Goal: Task Accomplishment & Management: Manage account settings

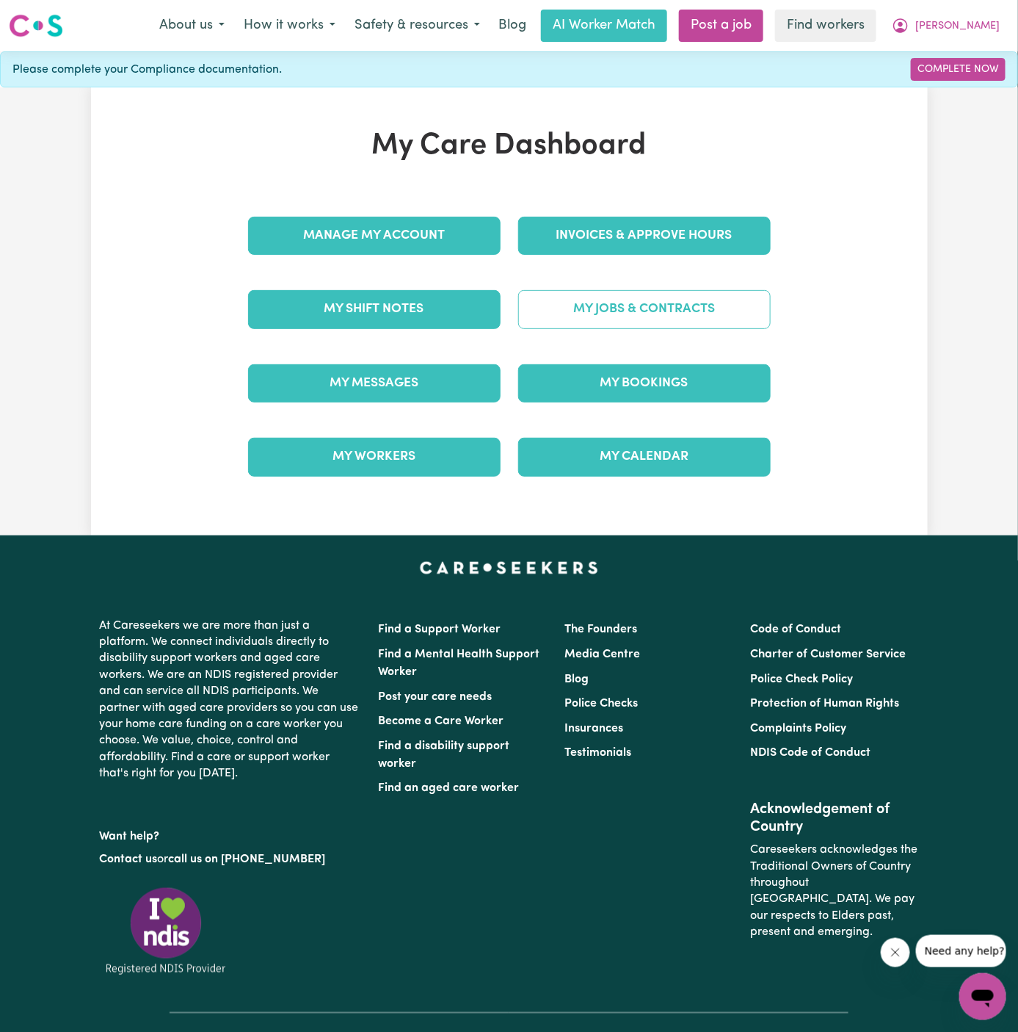
click at [674, 305] on link "My Jobs & Contracts" at bounding box center [644, 309] width 253 height 38
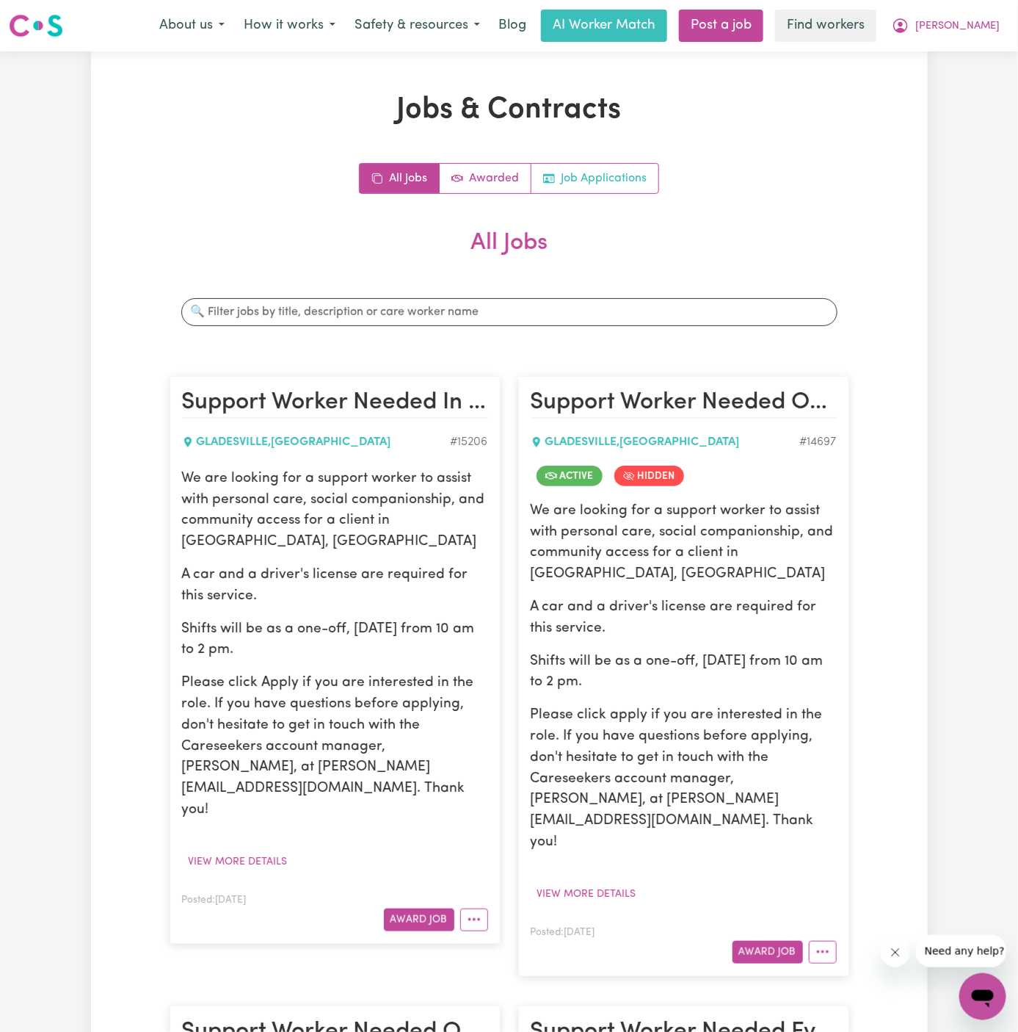
click at [640, 172] on link "Job Applications" at bounding box center [595, 178] width 127 height 29
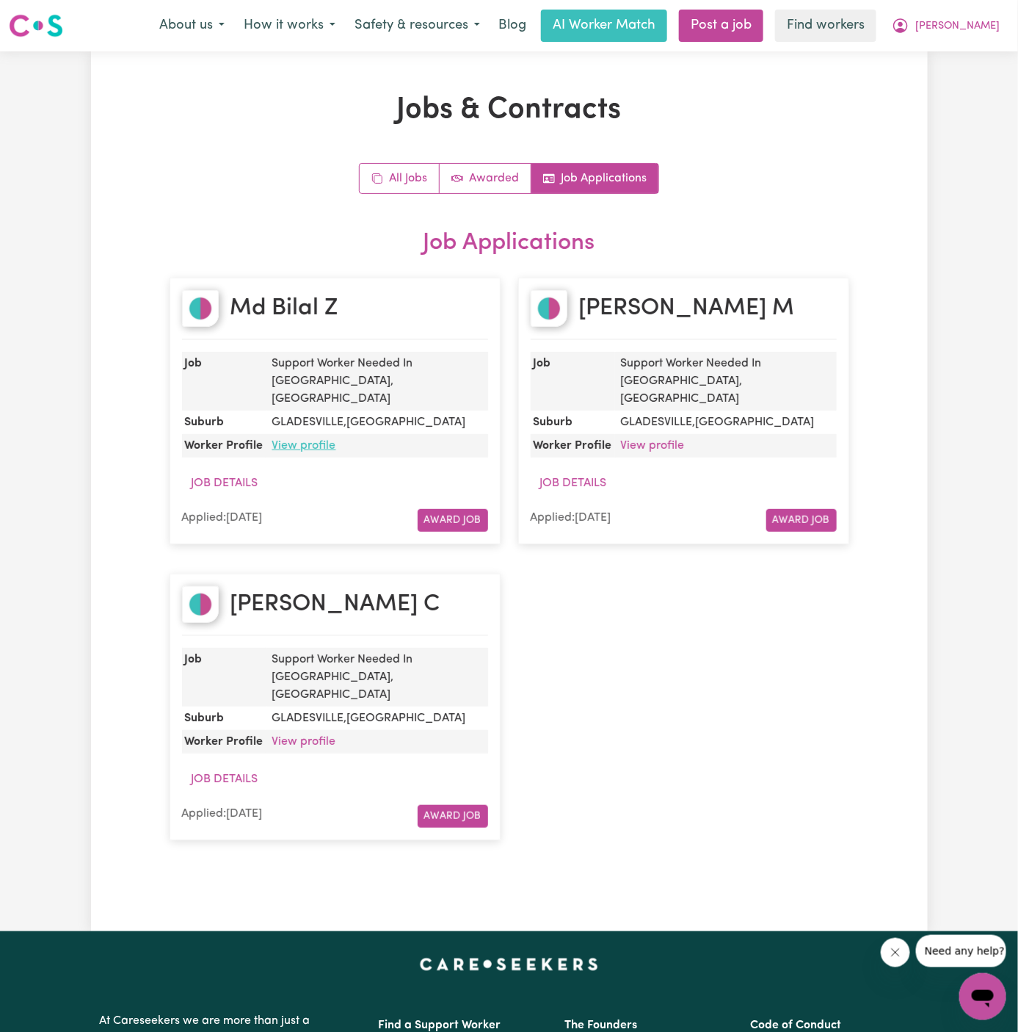
click at [319, 440] on link "View profile" at bounding box center [304, 446] width 64 height 12
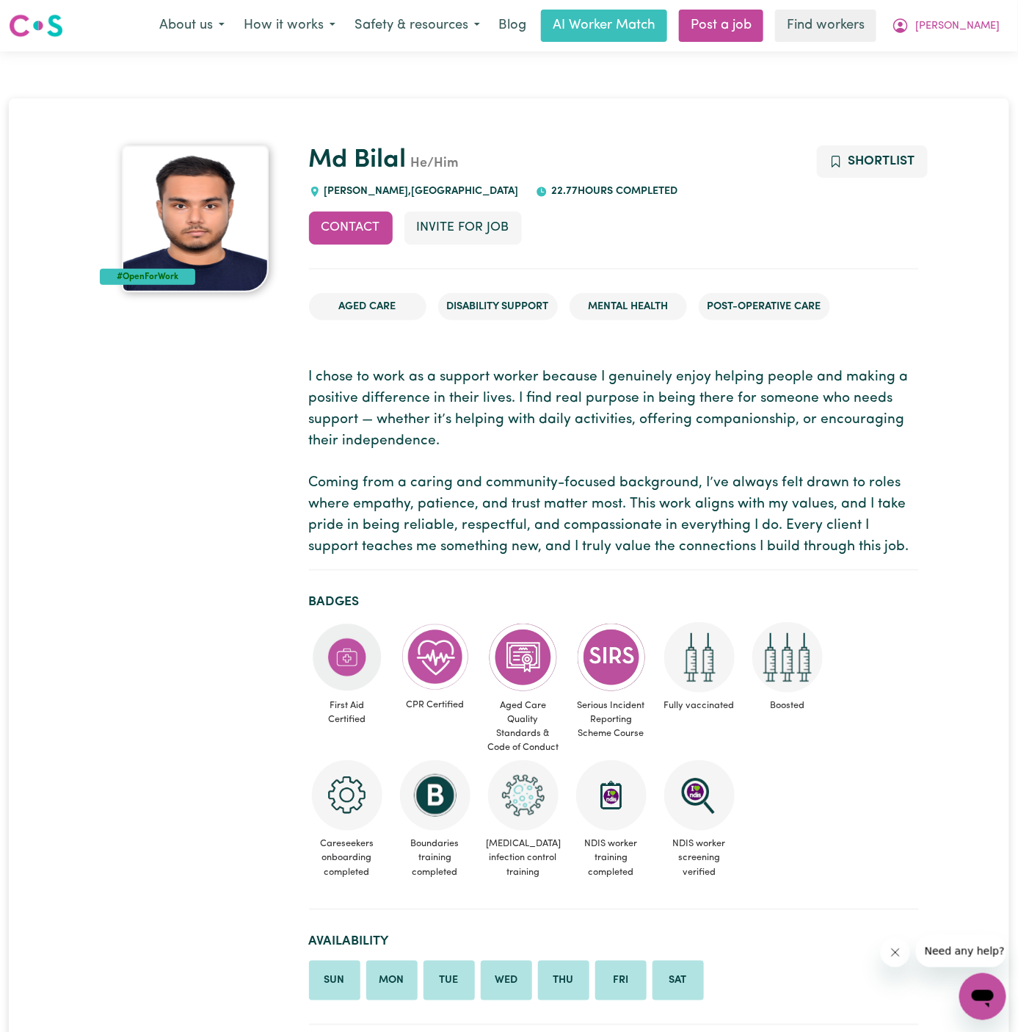
click at [399, 190] on span "CANLEY VALE , New South Wales" at bounding box center [420, 191] width 198 height 11
drag, startPoint x: 391, startPoint y: 190, endPoint x: 329, endPoint y: 192, distance: 62.4
click at [329, 192] on span "CANLEY VALE , New South Wales" at bounding box center [420, 191] width 198 height 11
drag, startPoint x: 322, startPoint y: 192, endPoint x: 388, endPoint y: 192, distance: 66.8
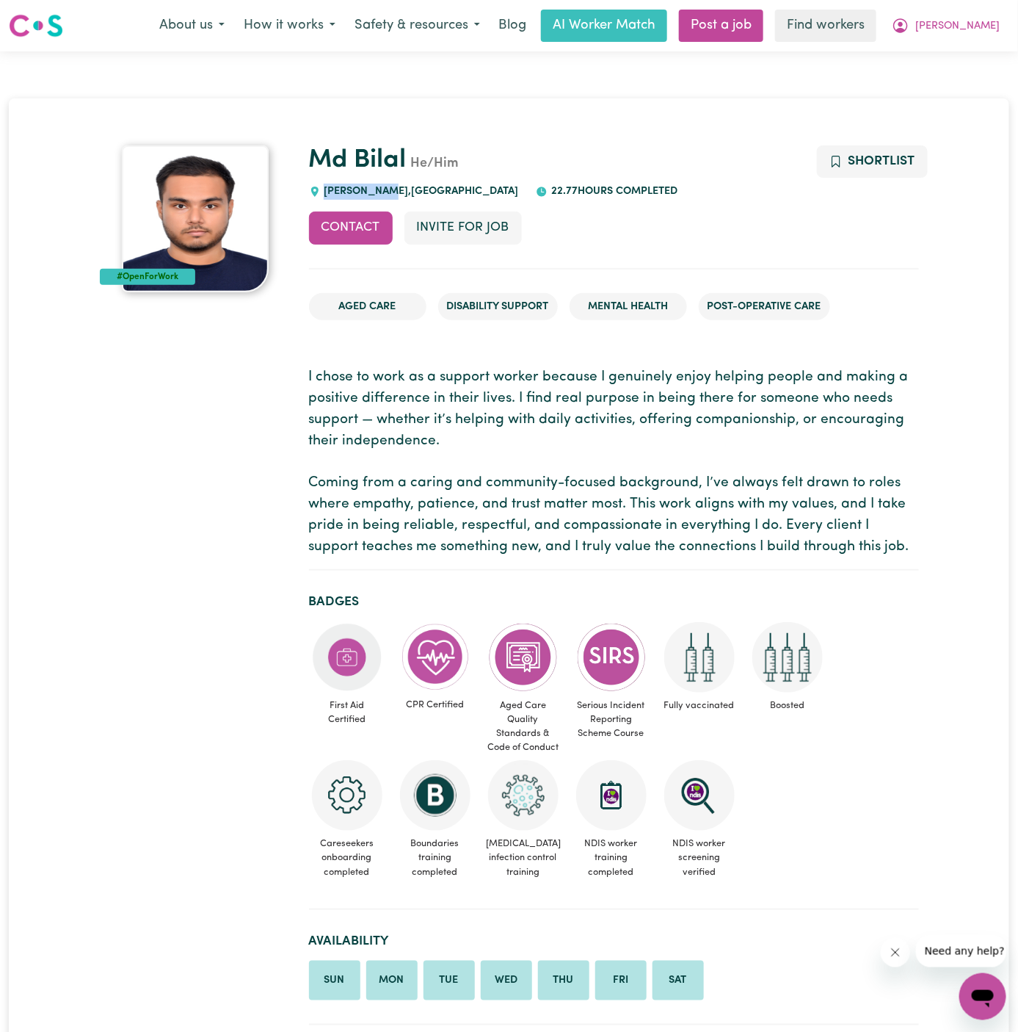
click at [388, 192] on span "CANLEY VALE , New South Wales" at bounding box center [420, 191] width 198 height 11
copy span "CANLEY VALE"
click at [989, 32] on span "[PERSON_NAME]" at bounding box center [958, 26] width 84 height 16
click at [988, 59] on link "My Dashboard" at bounding box center [951, 57] width 116 height 28
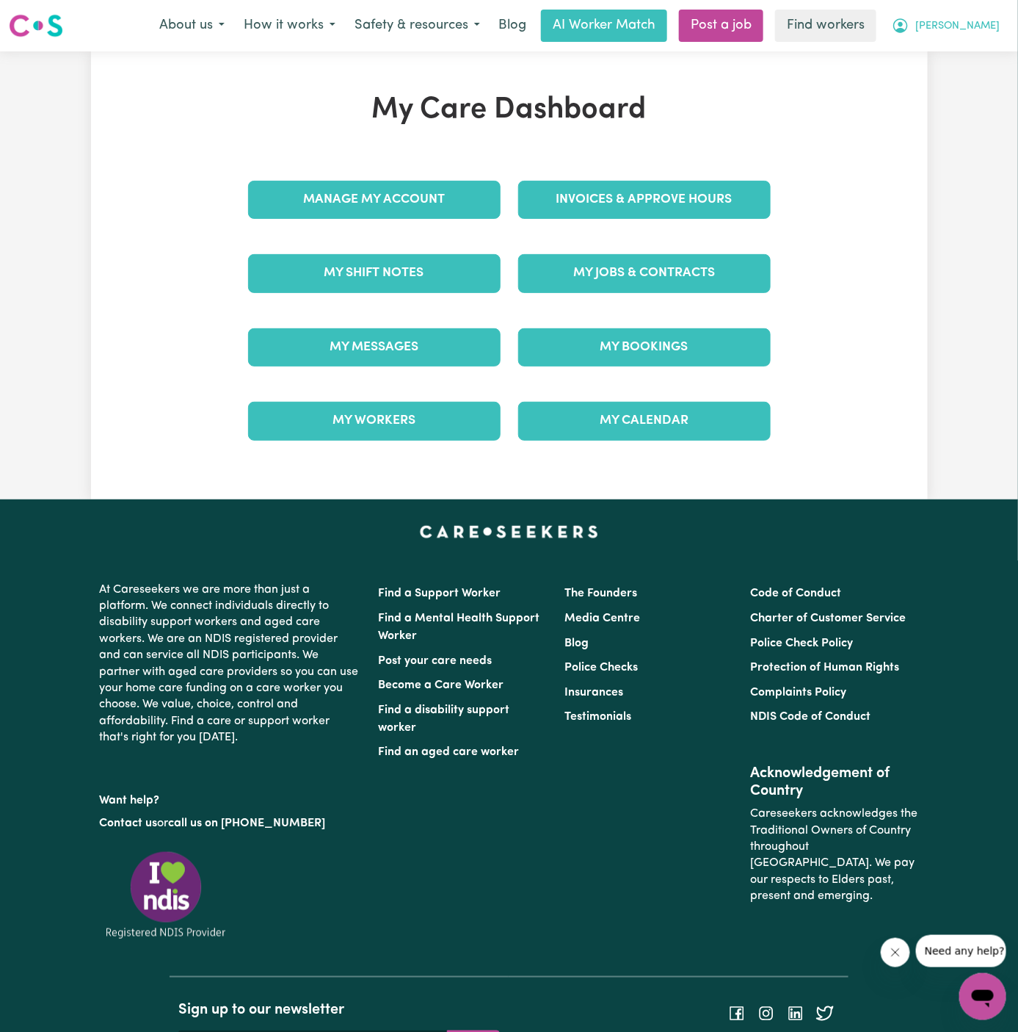
click at [988, 33] on span "[PERSON_NAME]" at bounding box center [958, 26] width 84 height 16
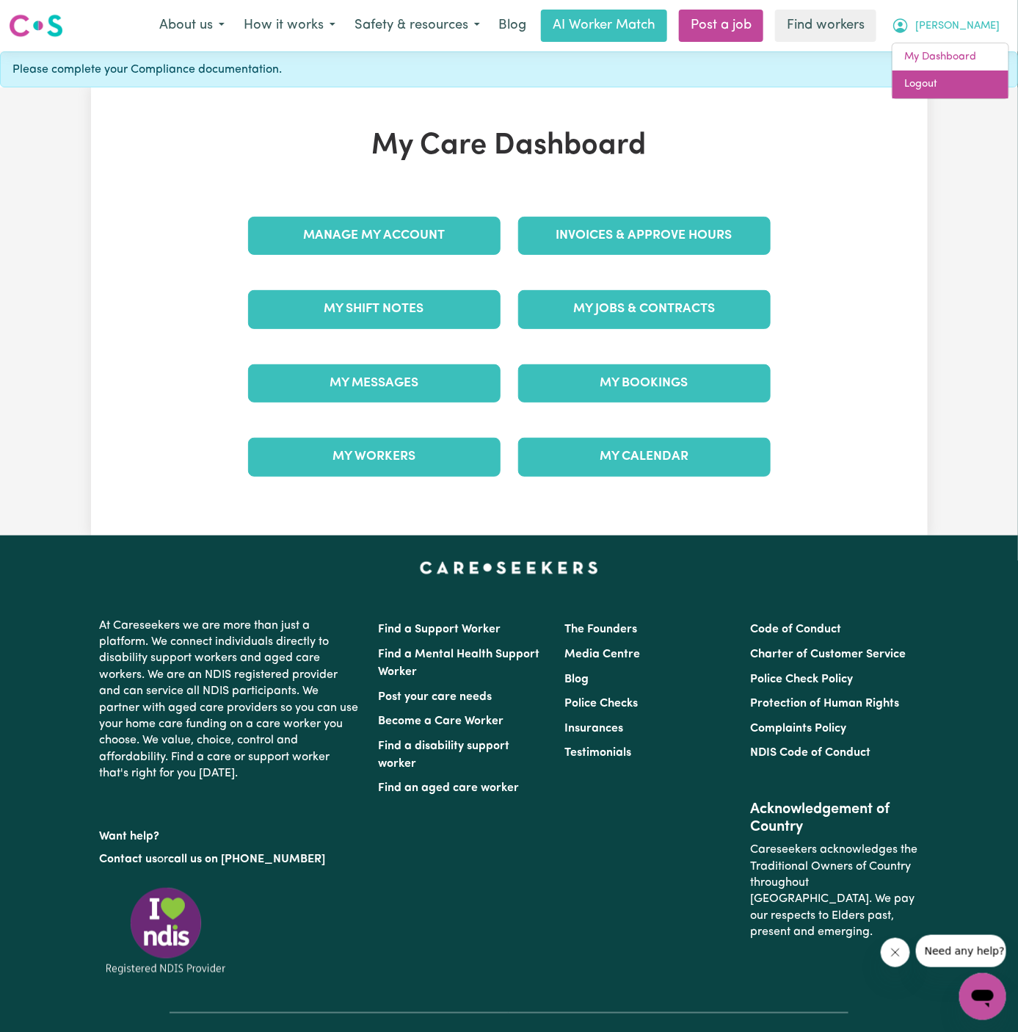
click at [984, 80] on link "Logout" at bounding box center [951, 84] width 116 height 28
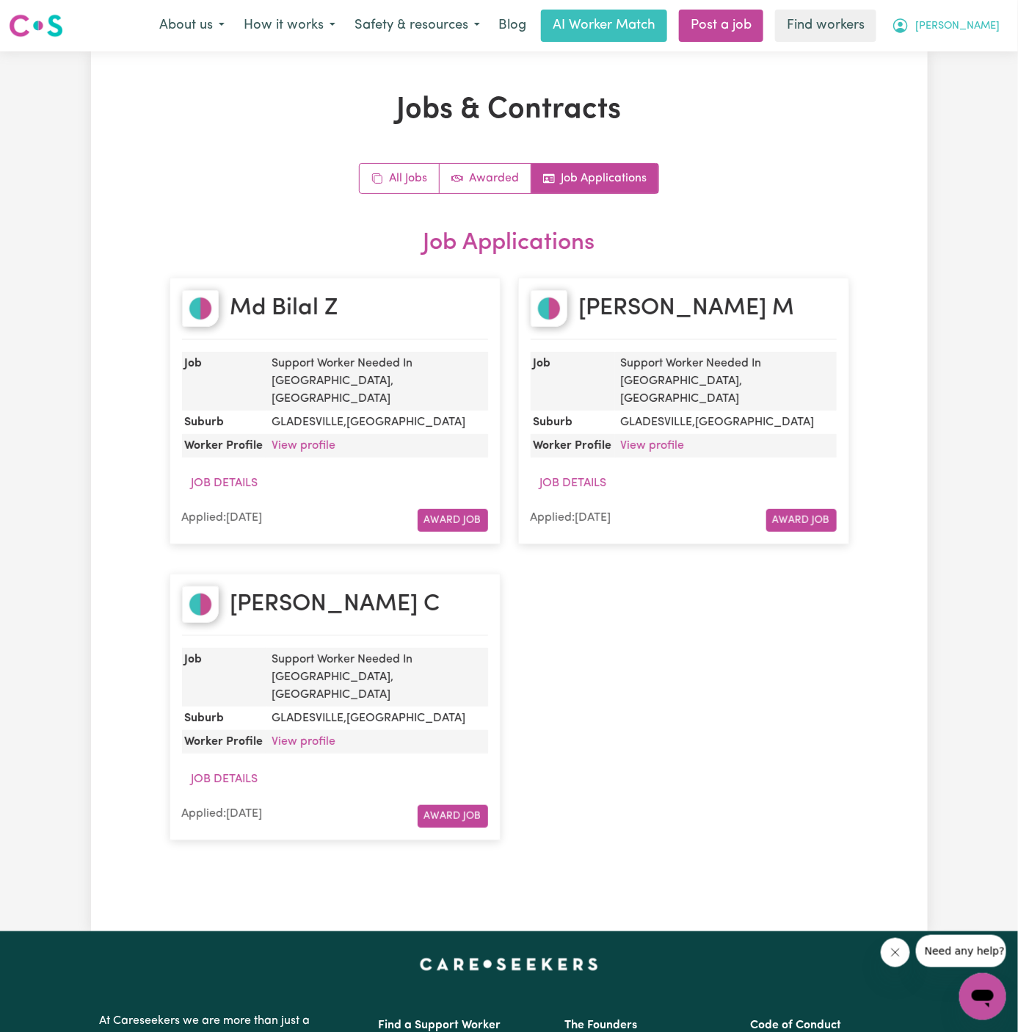
click at [988, 27] on span "[PERSON_NAME]" at bounding box center [958, 26] width 84 height 16
click at [988, 47] on link "My Dashboard" at bounding box center [951, 57] width 116 height 28
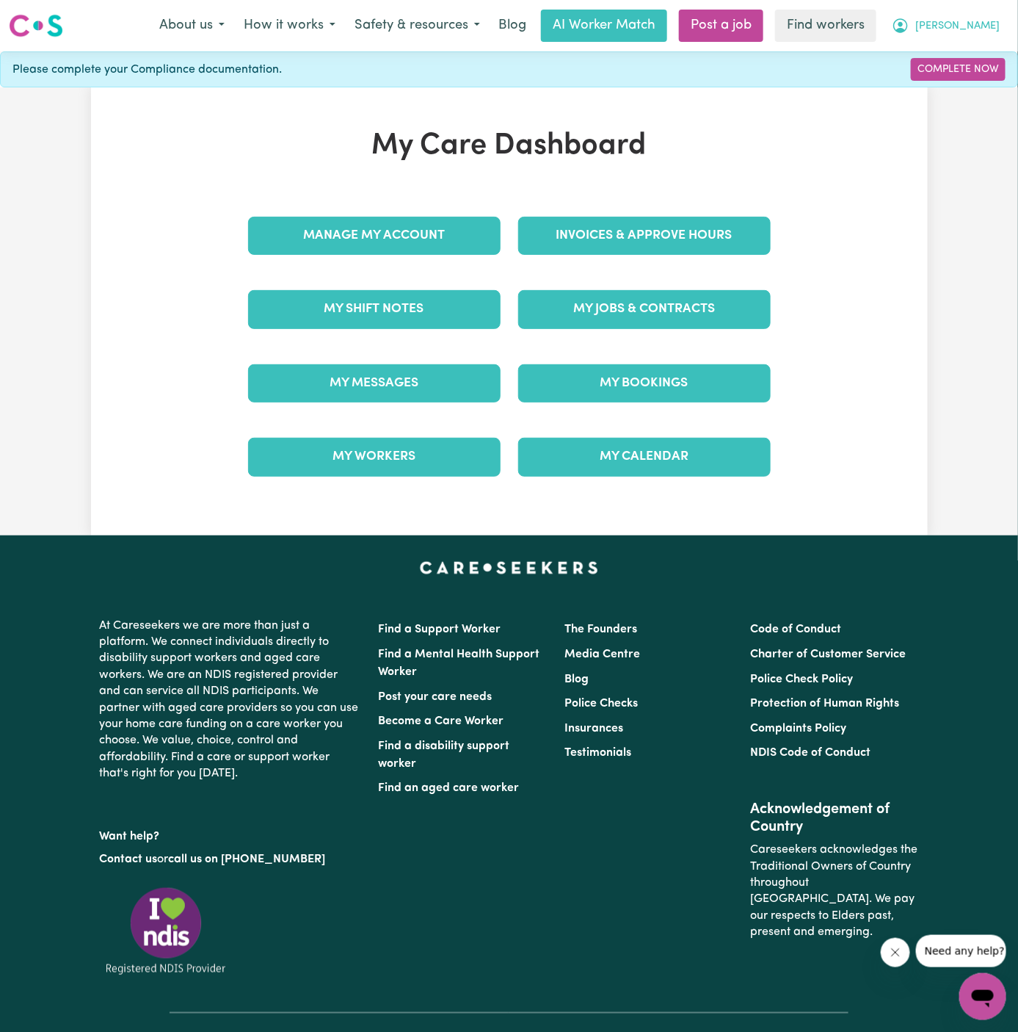
click at [988, 24] on span "[PERSON_NAME]" at bounding box center [958, 26] width 84 height 16
click at [976, 77] on link "Logout" at bounding box center [951, 84] width 116 height 28
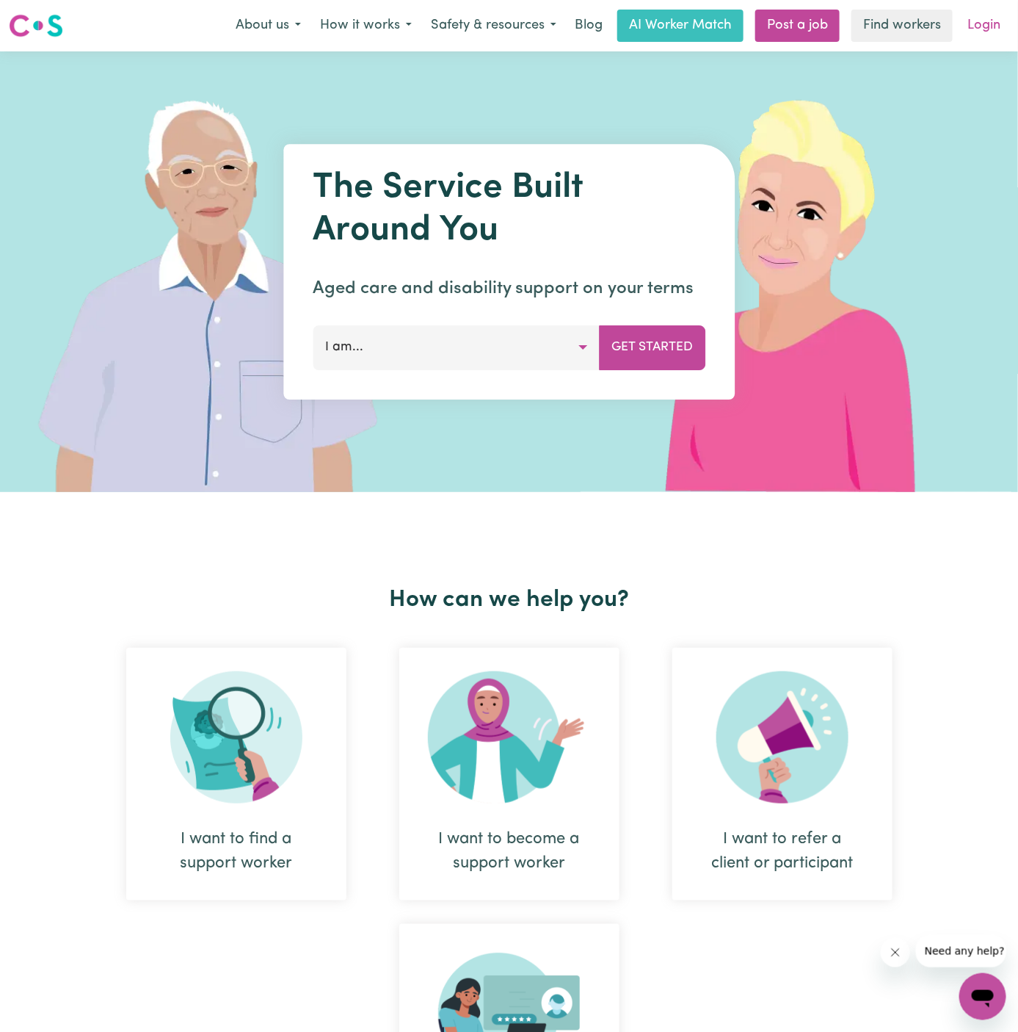
click at [982, 32] on link "Login" at bounding box center [984, 26] width 51 height 32
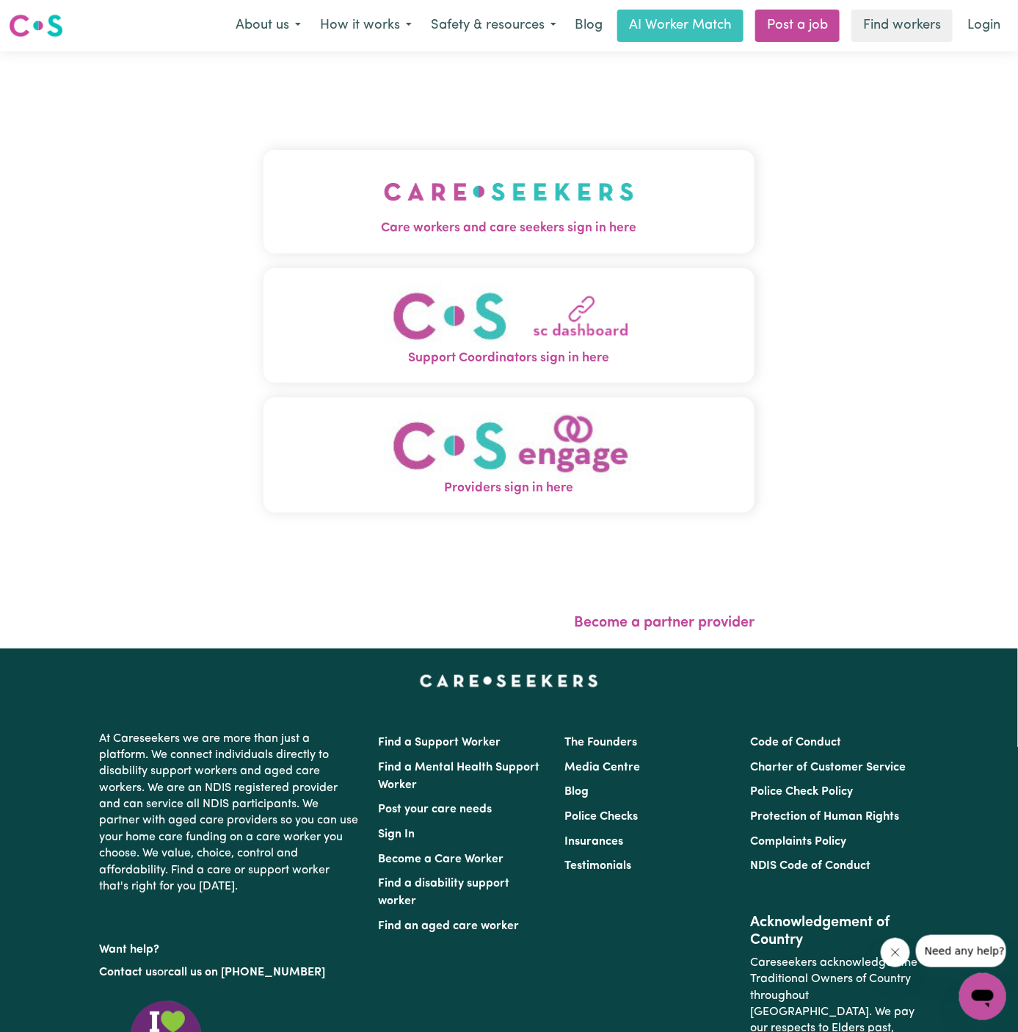
click at [513, 184] on img "Care workers and care seekers sign in here" at bounding box center [509, 191] width 250 height 54
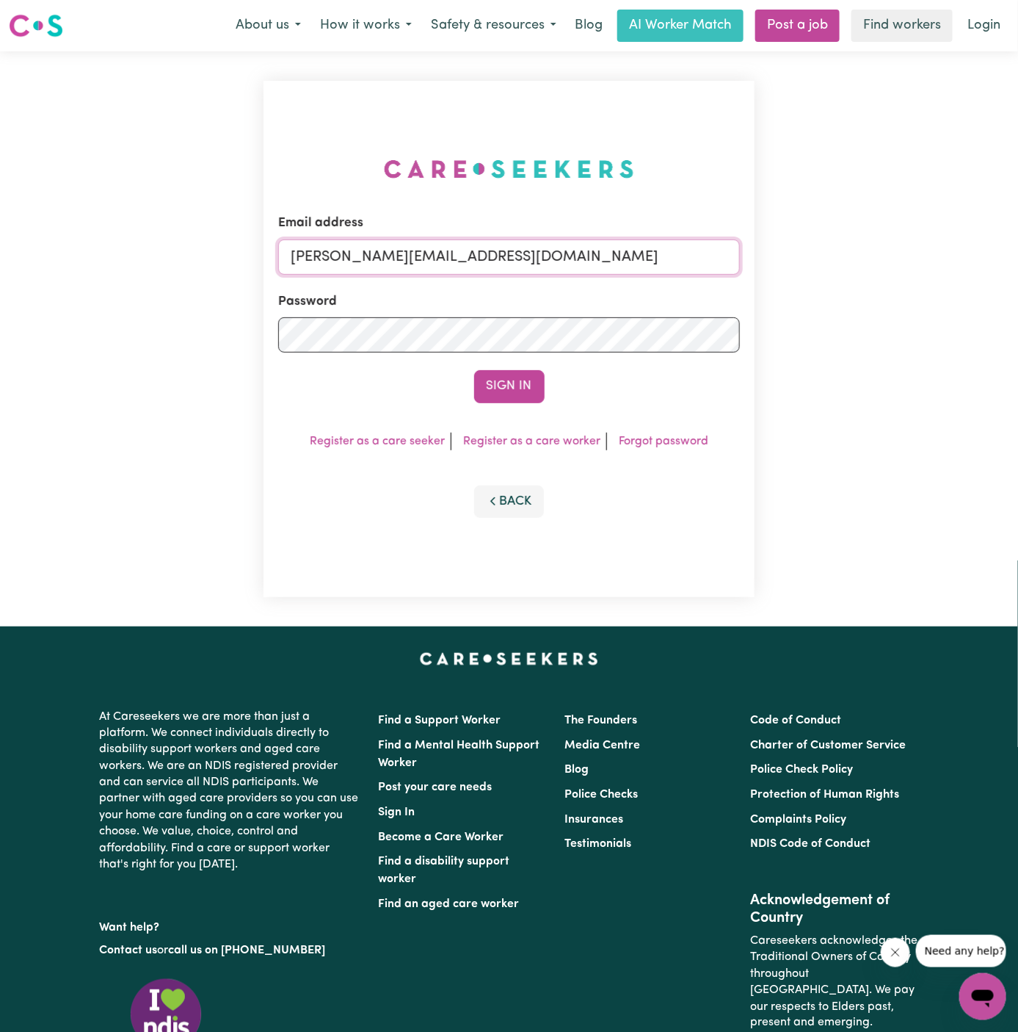
click at [566, 255] on input "dyan@careseekers.com.au" at bounding box center [509, 256] width 463 height 35
click at [559, 260] on input "dyan@careseekers.com.au" at bounding box center [509, 256] width 463 height 35
drag, startPoint x: 364, startPoint y: 261, endPoint x: 1095, endPoint y: 261, distance: 730.6
click at [1018, 261] on html "Menu About us How it works Safety & resources Blog AI Worker Match Post a job F…" at bounding box center [509, 629] width 1018 height 1258
click at [474, 370] on button "Sign In" at bounding box center [509, 386] width 70 height 32
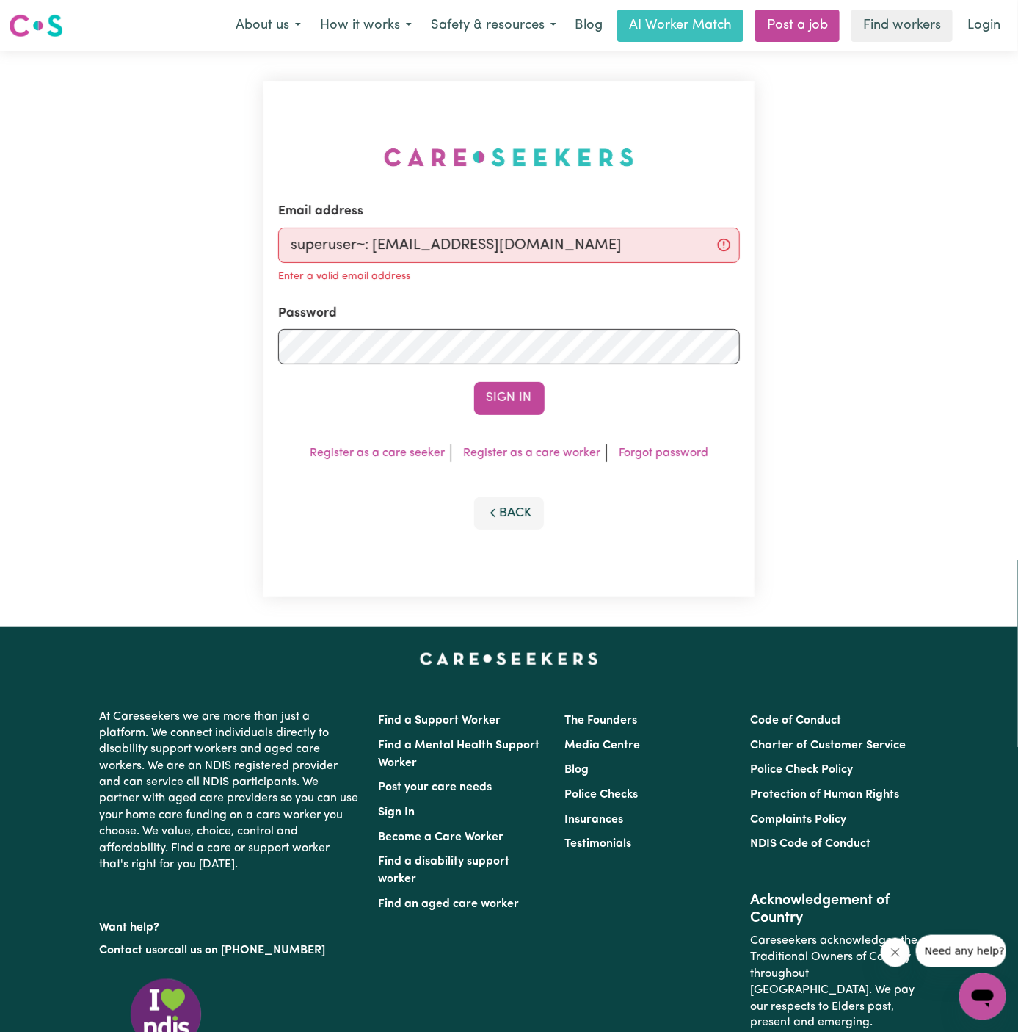
click at [384, 261] on input "superuser~: 9vialactea@gmail.com" at bounding box center [509, 245] width 463 height 35
click at [375, 244] on input "superuser~: 9vialactea@gmail.com" at bounding box center [509, 245] width 463 height 35
type input "superuser~9vialactea@gmail.com"
click at [474, 382] on button "Sign In" at bounding box center [509, 398] width 70 height 32
